Goal: Task Accomplishment & Management: Use online tool/utility

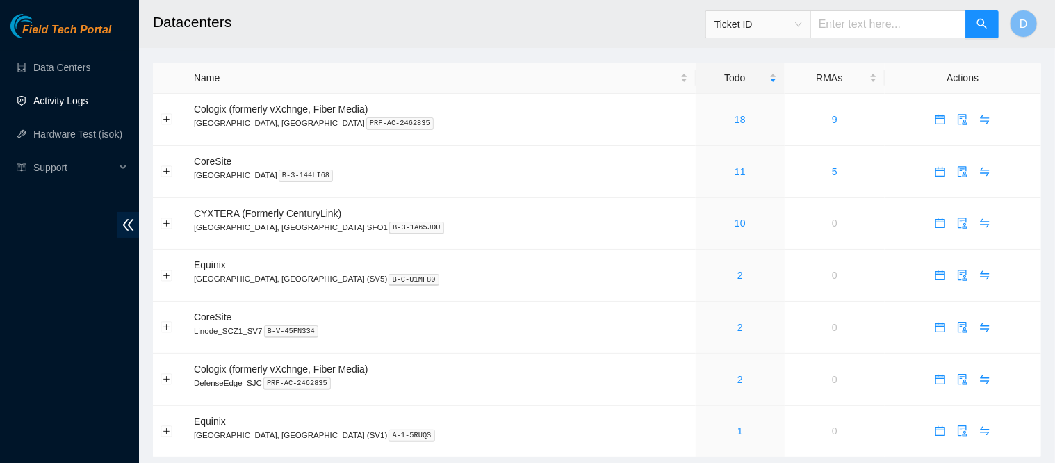
click at [56, 103] on link "Activity Logs" at bounding box center [60, 100] width 55 height 11
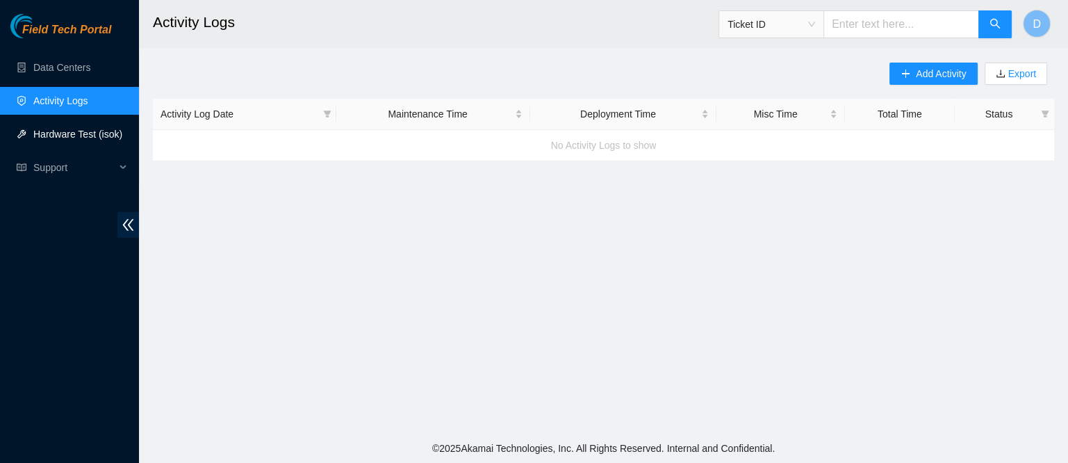
click at [69, 129] on link "Hardware Test (isok)" at bounding box center [77, 134] width 89 height 11
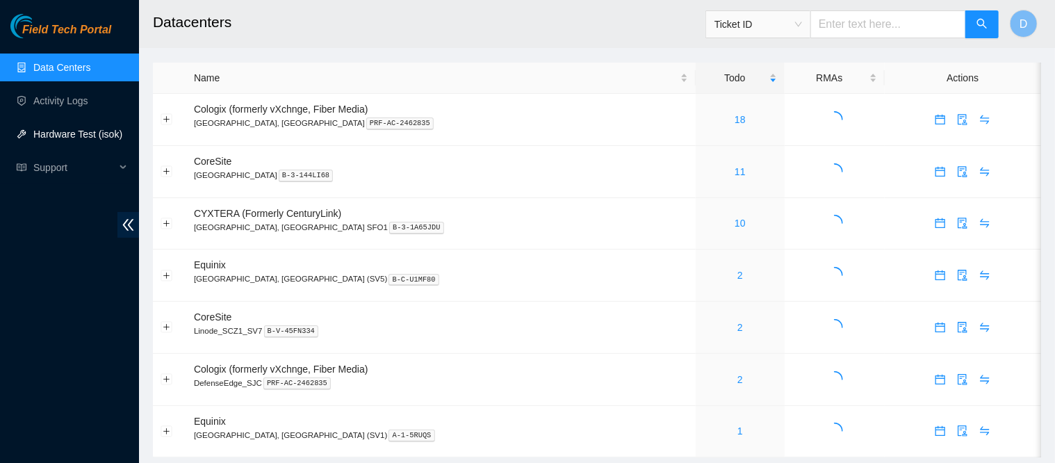
click at [76, 140] on link "Hardware Test (isok)" at bounding box center [77, 134] width 89 height 11
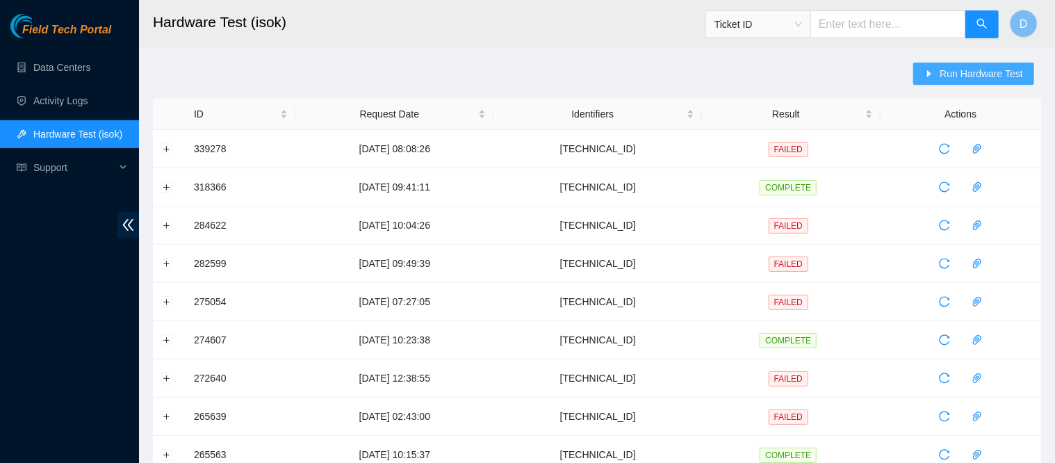
click at [948, 84] on button "Run Hardware Test" at bounding box center [973, 74] width 121 height 22
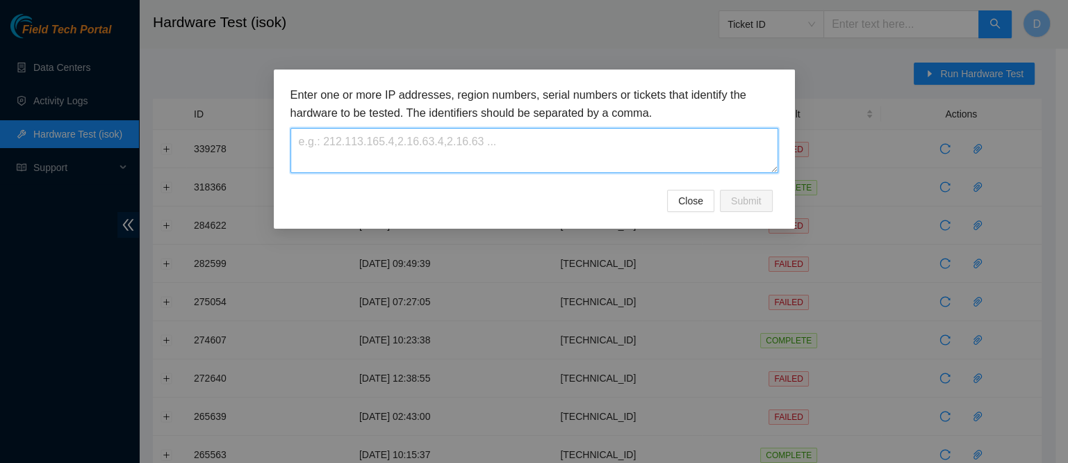
click at [442, 131] on textarea at bounding box center [534, 150] width 488 height 45
paste textarea "23.67.78.78"
type textarea "23.67.78.78"
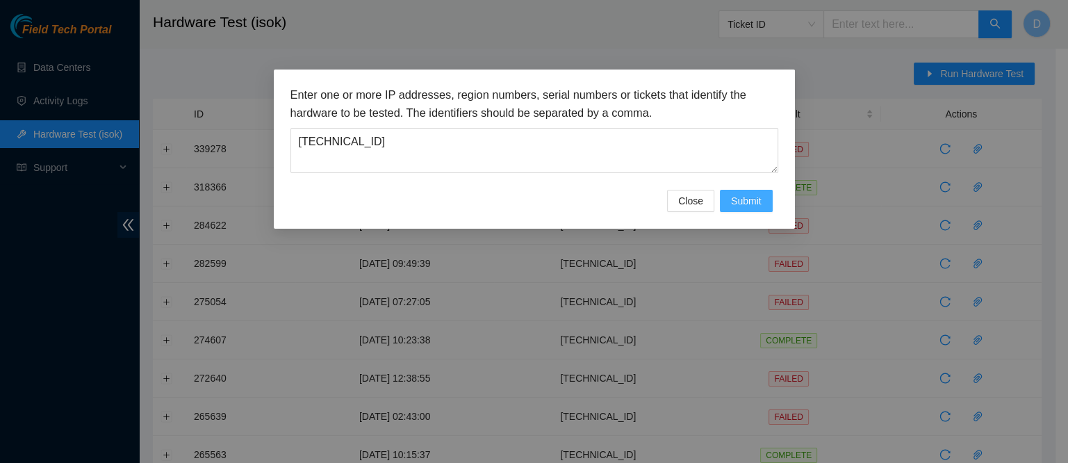
click at [740, 210] on button "Submit" at bounding box center [746, 201] width 53 height 22
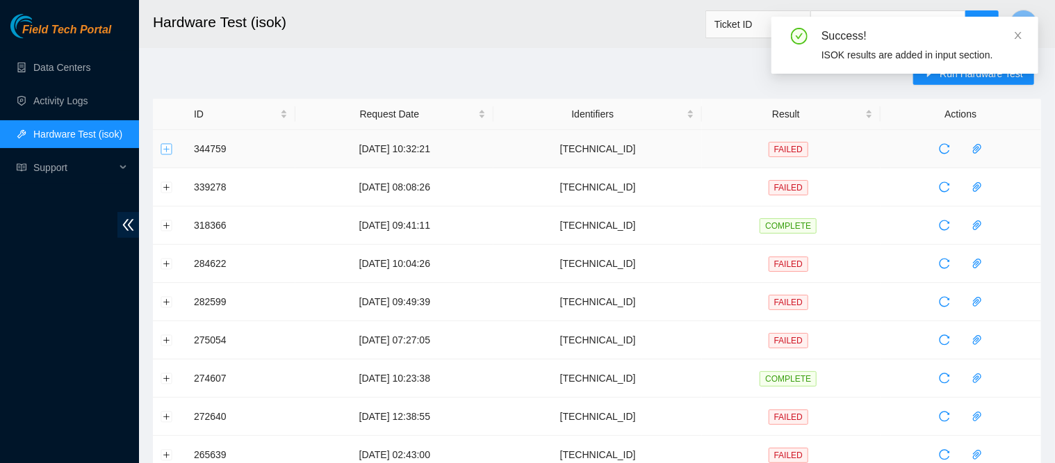
click at [162, 144] on button "Expand row" at bounding box center [166, 148] width 11 height 11
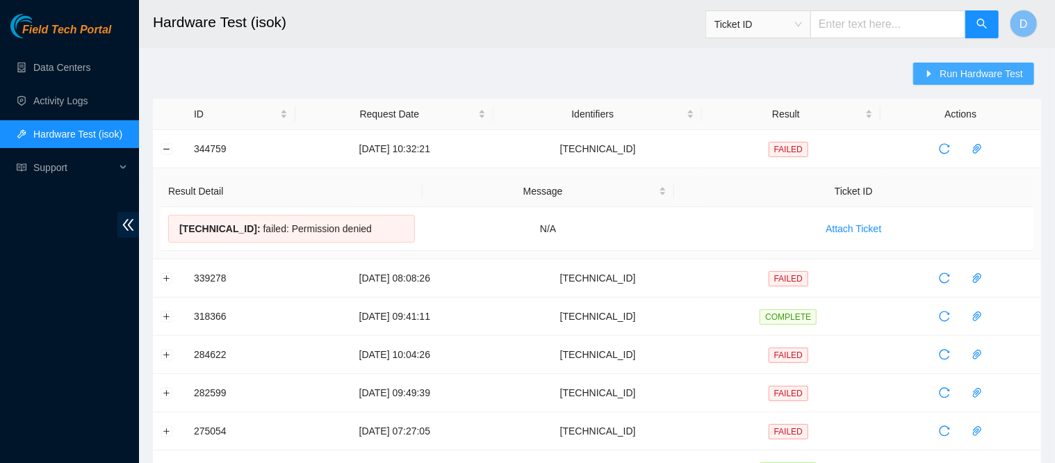
click at [925, 65] on button "Run Hardware Test" at bounding box center [973, 74] width 121 height 22
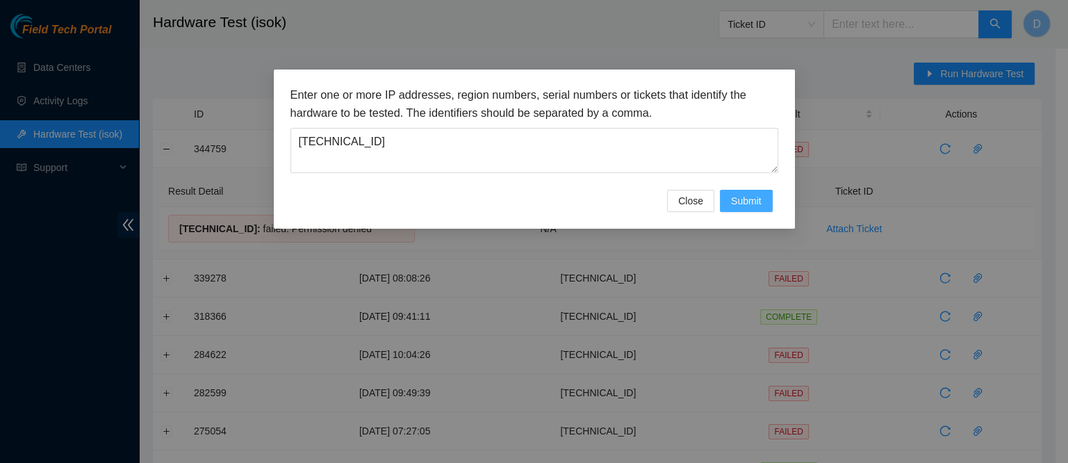
click at [746, 196] on span "Submit" at bounding box center [746, 200] width 31 height 15
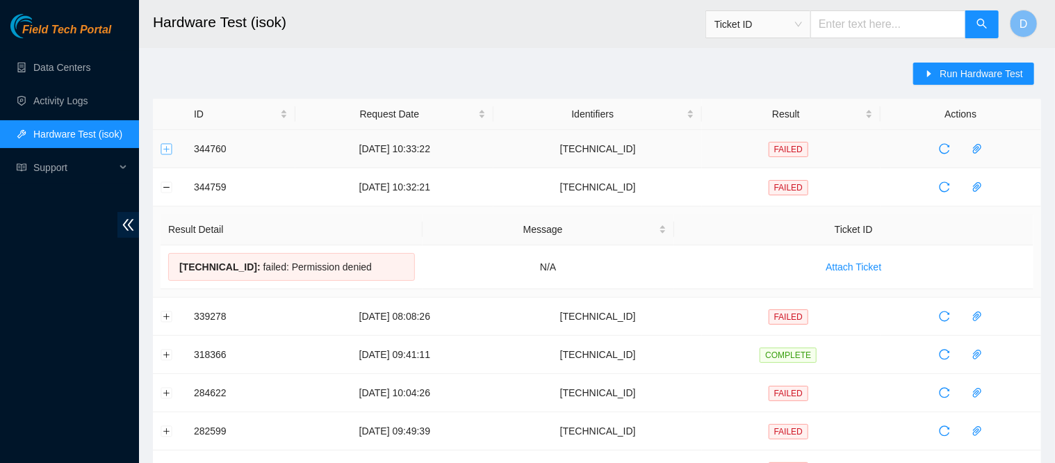
click at [165, 150] on button "Expand row" at bounding box center [166, 148] width 11 height 11
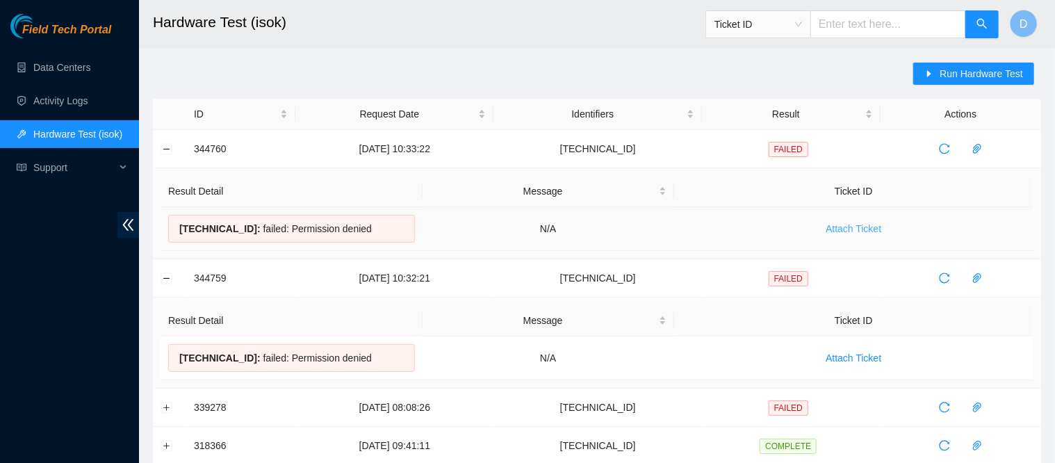
click at [840, 224] on span "Attach Ticket" at bounding box center [853, 228] width 56 height 15
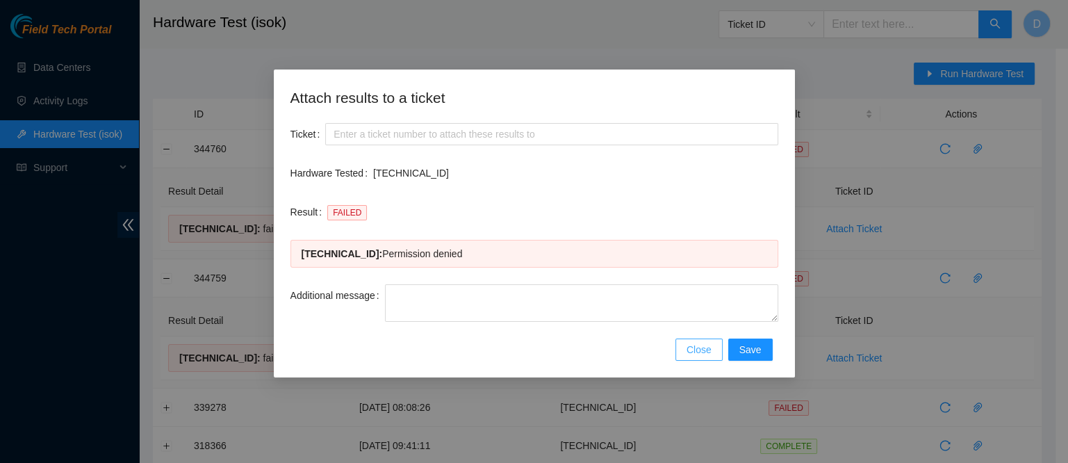
click at [692, 356] on button "Close" at bounding box center [698, 349] width 47 height 22
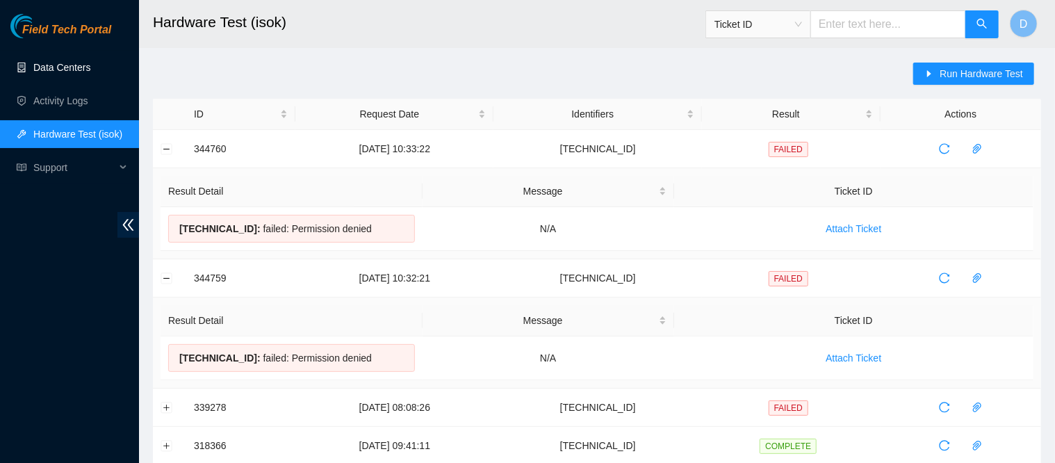
click at [58, 69] on link "Data Centers" at bounding box center [61, 67] width 57 height 11
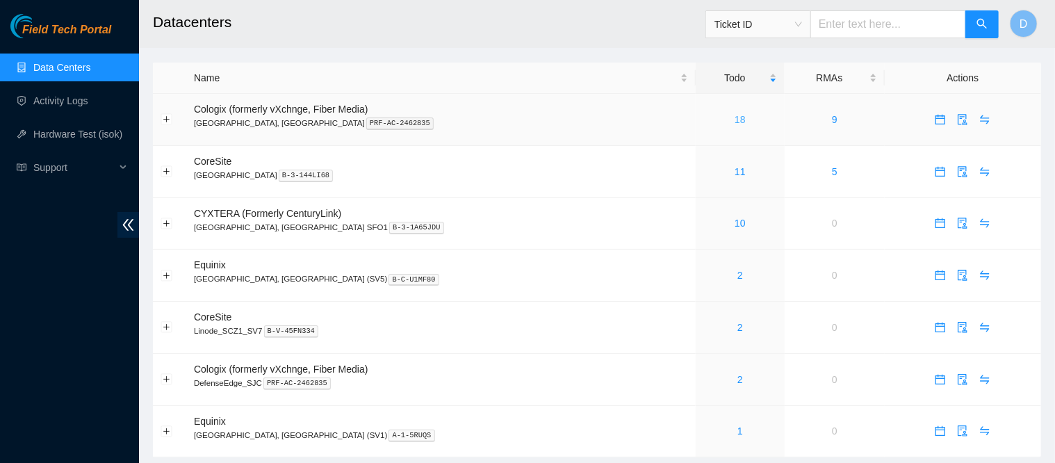
click at [734, 119] on link "18" at bounding box center [739, 119] width 11 height 11
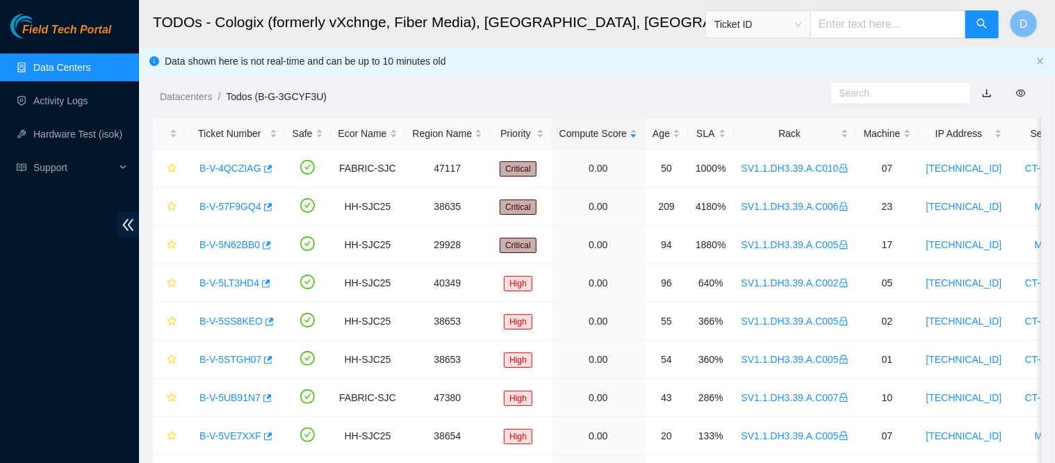
click at [90, 69] on link "Data Centers" at bounding box center [61, 67] width 57 height 11
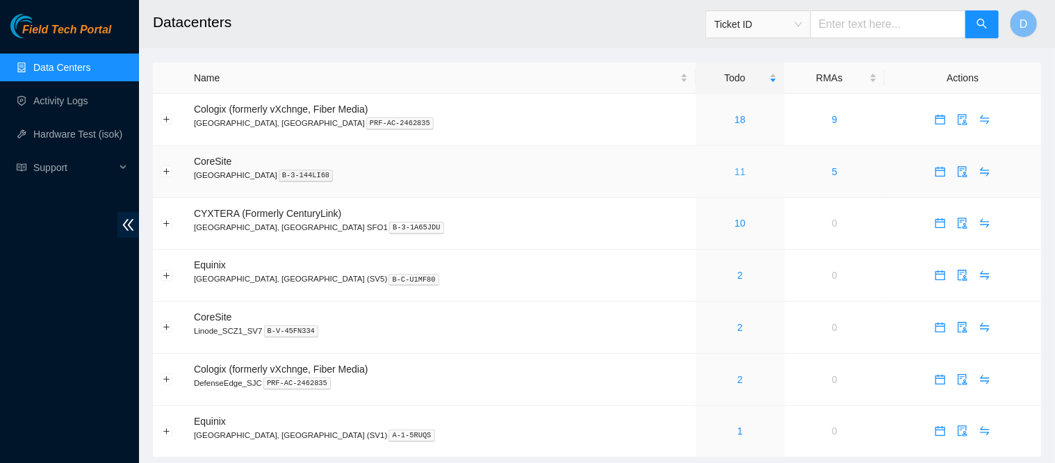
click at [734, 168] on link "11" at bounding box center [739, 171] width 11 height 11
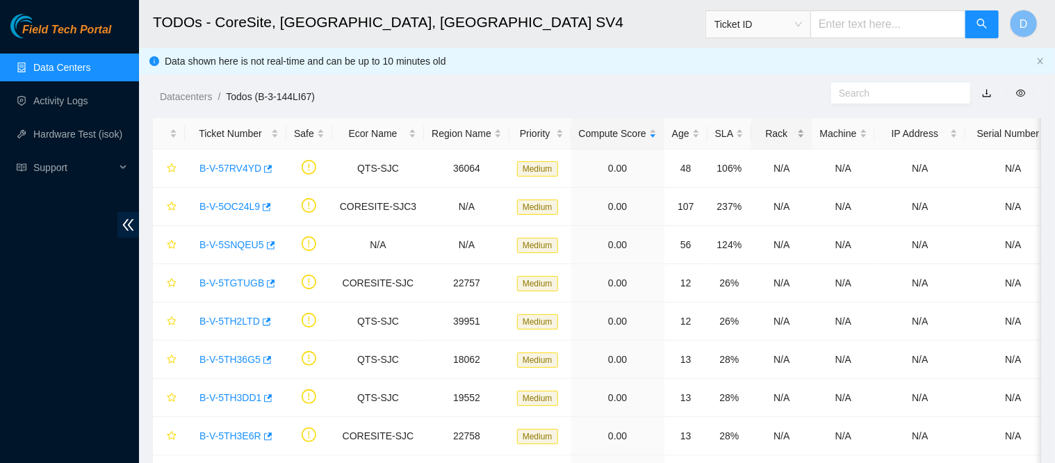
click at [765, 132] on div "Rack" at bounding box center [781, 133] width 45 height 15
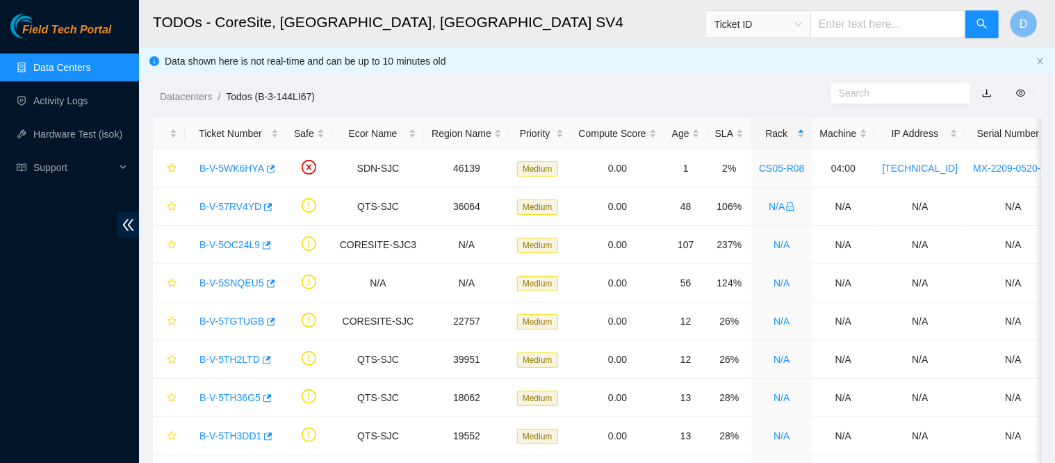
click at [45, 69] on link "Data Centers" at bounding box center [61, 67] width 57 height 11
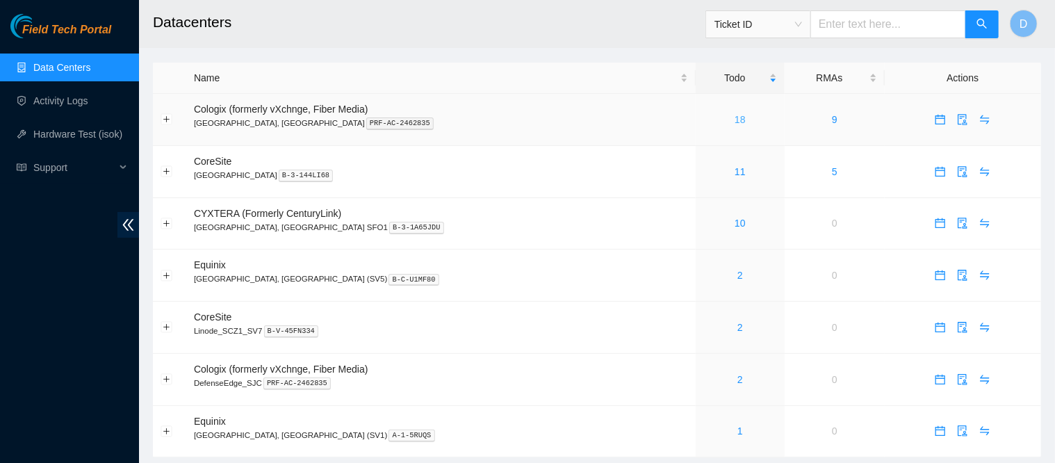
click at [734, 118] on link "18" at bounding box center [739, 119] width 11 height 11
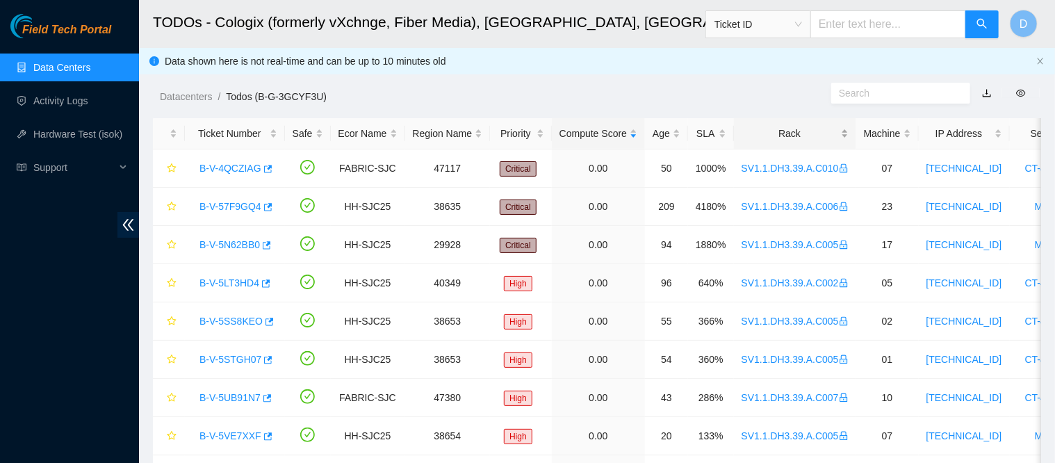
click at [782, 135] on div "Rack" at bounding box center [794, 133] width 107 height 15
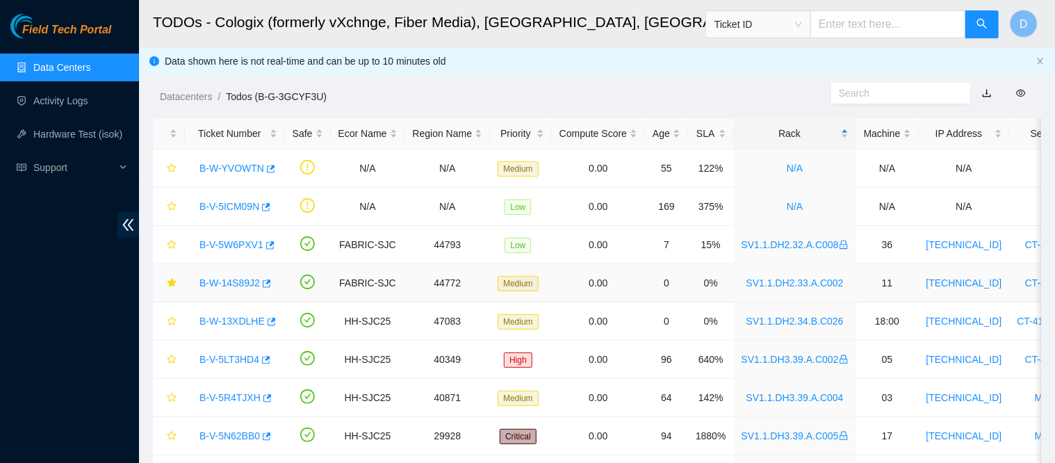
click at [238, 283] on link "B-W-14S89J2" at bounding box center [229, 282] width 60 height 11
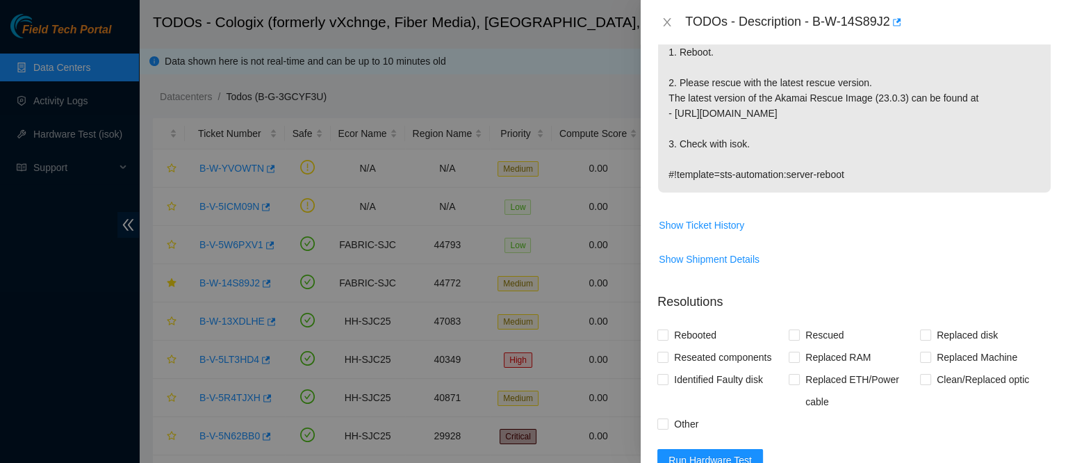
scroll to position [290, 0]
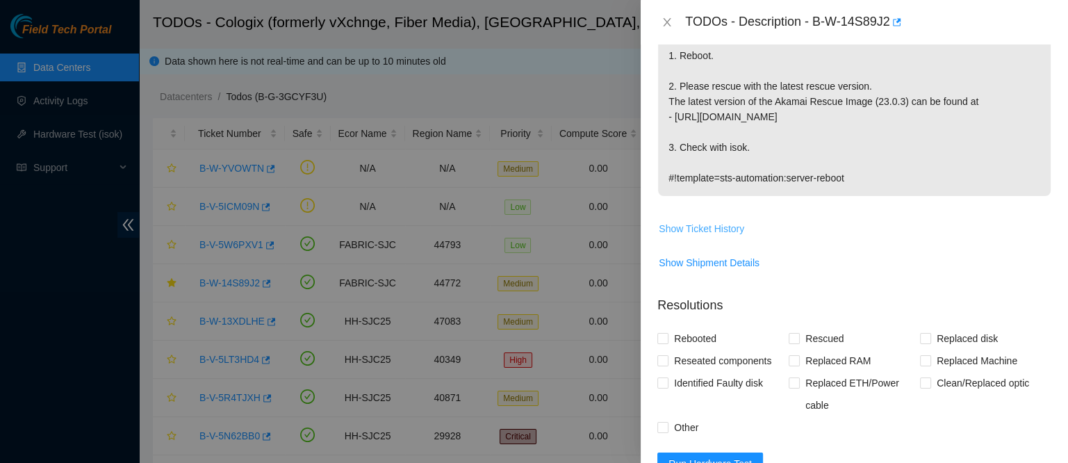
click at [704, 224] on span "Show Ticket History" at bounding box center [701, 228] width 85 height 15
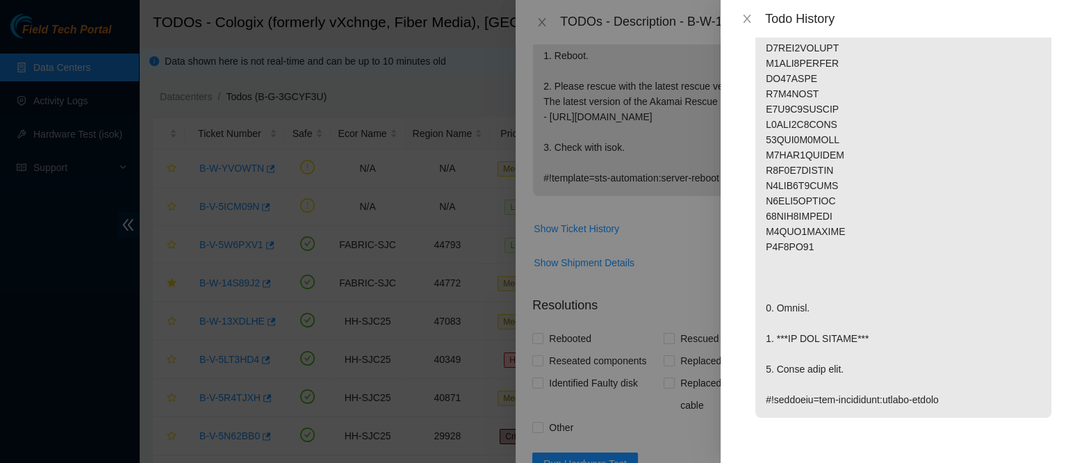
scroll to position [4872, 0]
click at [742, 19] on icon "close" at bounding box center [746, 18] width 11 height 11
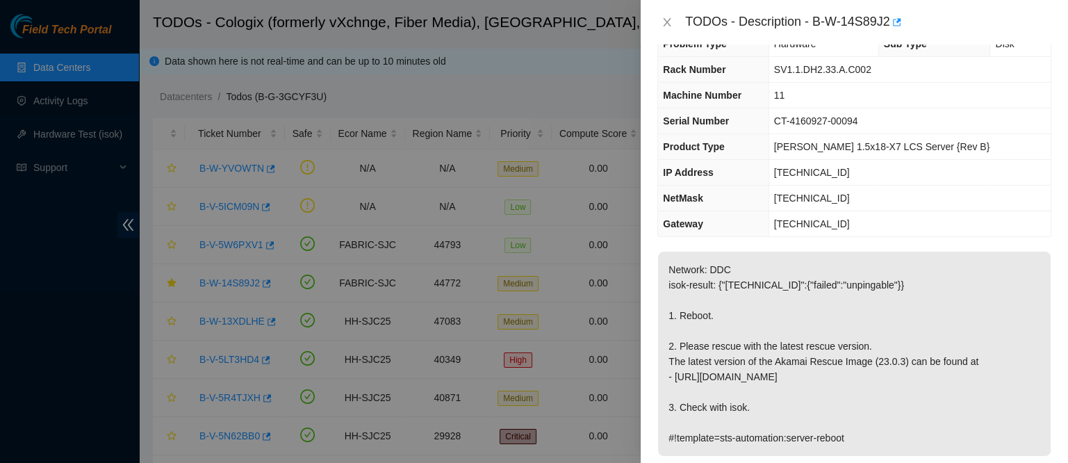
scroll to position [0, 0]
